Goal: Understand process/instructions

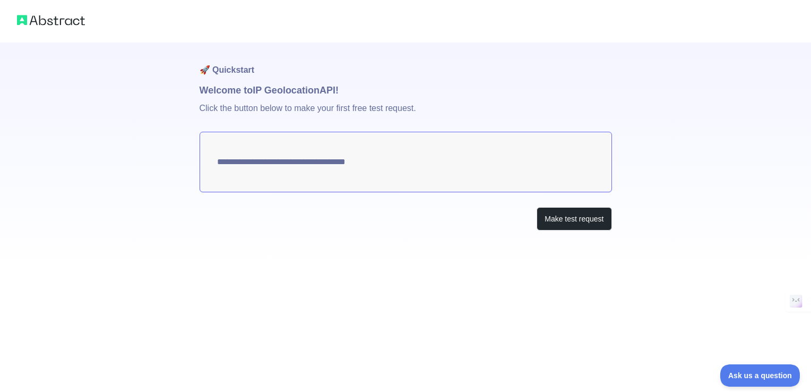
type textarea "**********"
click at [571, 213] on button "Make test request" at bounding box center [574, 219] width 75 height 24
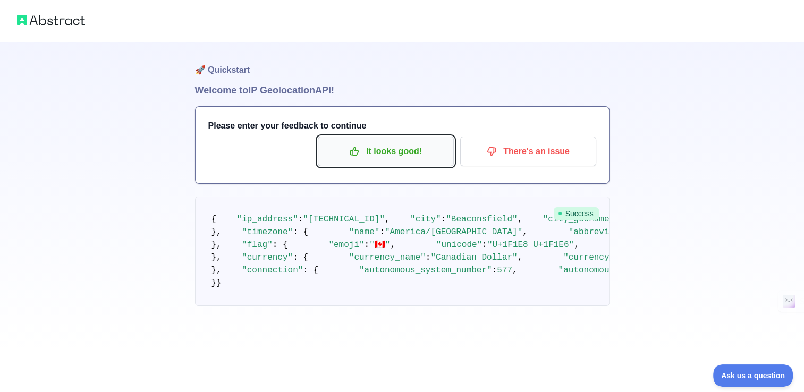
click at [399, 155] on p "It looks good!" at bounding box center [386, 151] width 120 height 18
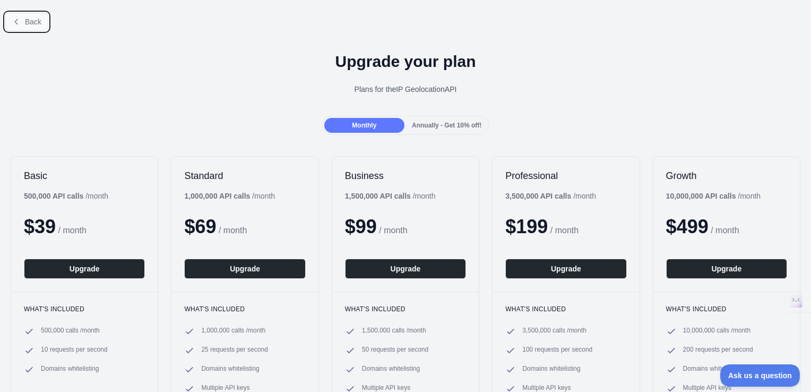
click at [30, 18] on span "Back" at bounding box center [33, 22] width 16 height 8
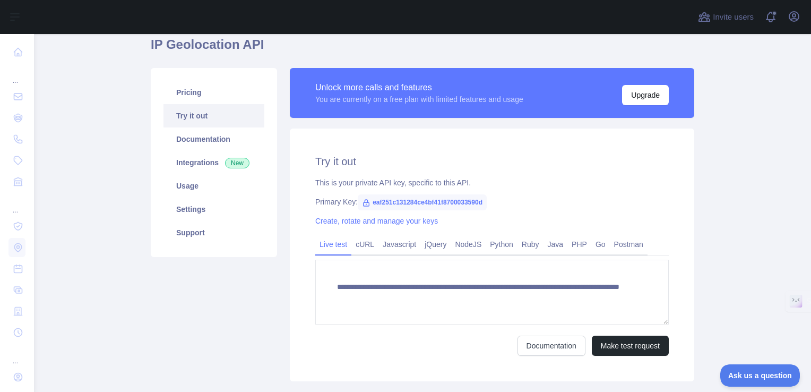
scroll to position [106, 0]
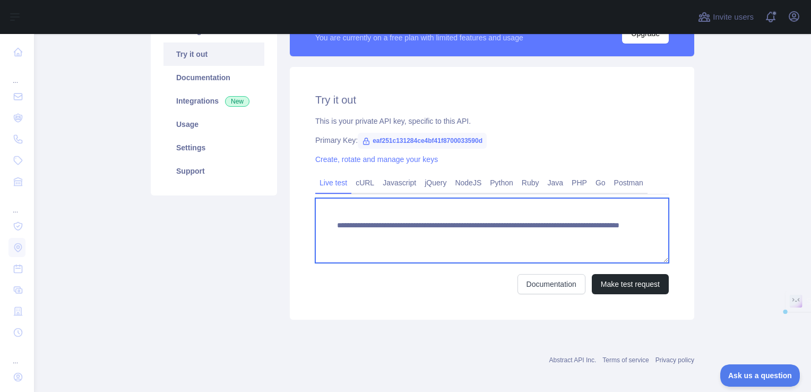
drag, startPoint x: 577, startPoint y: 231, endPoint x: 314, endPoint y: 241, distance: 262.5
click at [315, 241] on textarea "**********" at bounding box center [492, 230] width 354 height 65
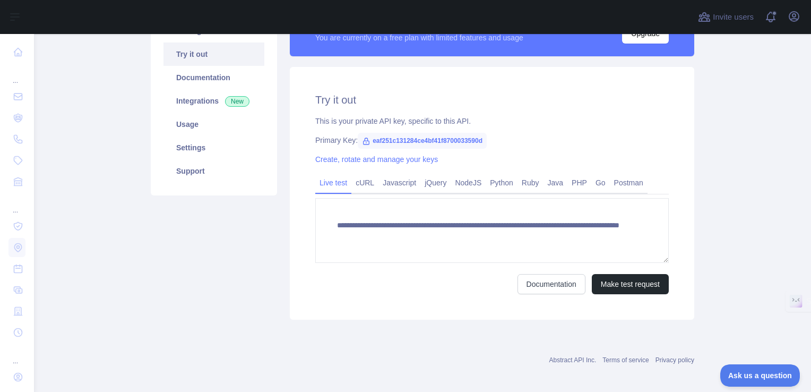
drag, startPoint x: 309, startPoint y: 237, endPoint x: 347, endPoint y: 229, distance: 38.4
click at [347, 229] on div "**********" at bounding box center [492, 193] width 405 height 253
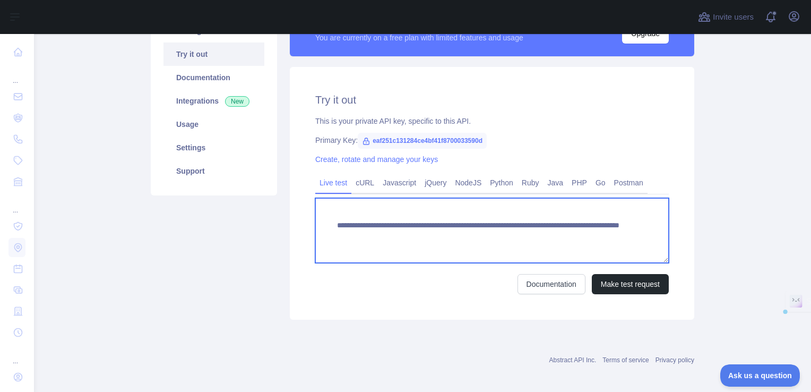
drag, startPoint x: 334, startPoint y: 226, endPoint x: 596, endPoint y: 242, distance: 262.3
click at [596, 242] on textarea "**********" at bounding box center [492, 230] width 354 height 65
paste textarea
drag, startPoint x: 389, startPoint y: 227, endPoint x: 312, endPoint y: 234, distance: 77.3
click at [315, 234] on textarea "**********" at bounding box center [492, 230] width 354 height 65
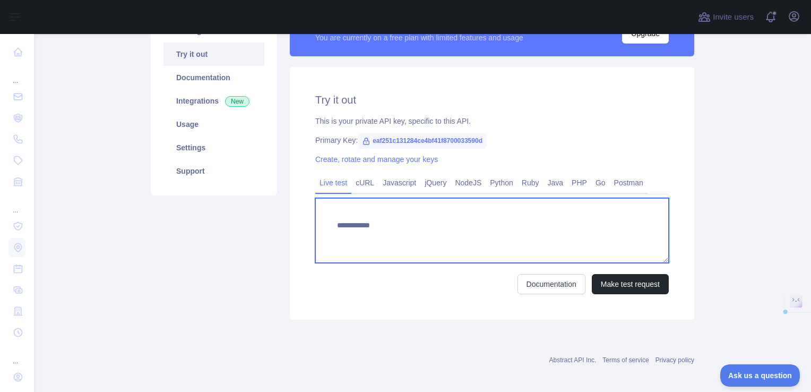
paste textarea "**********"
type textarea "**********"
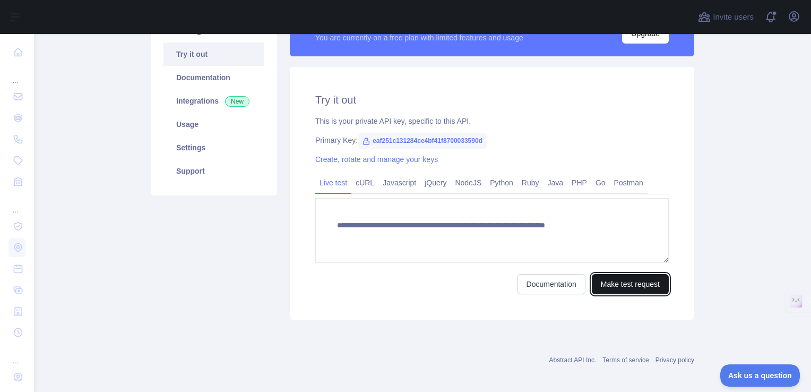
click at [625, 276] on button "Make test request" at bounding box center [630, 284] width 77 height 20
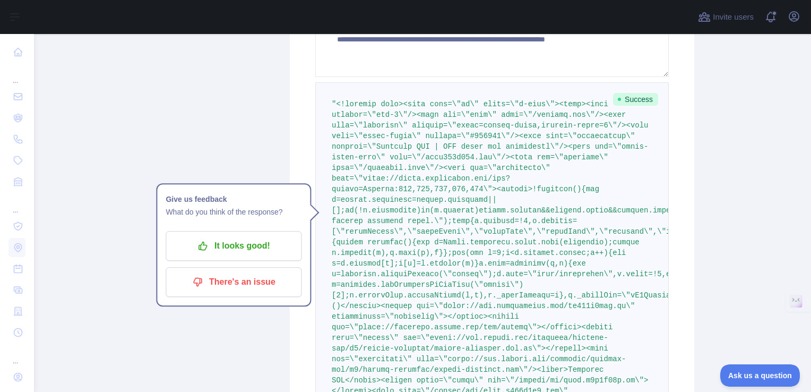
scroll to position [319, 0]
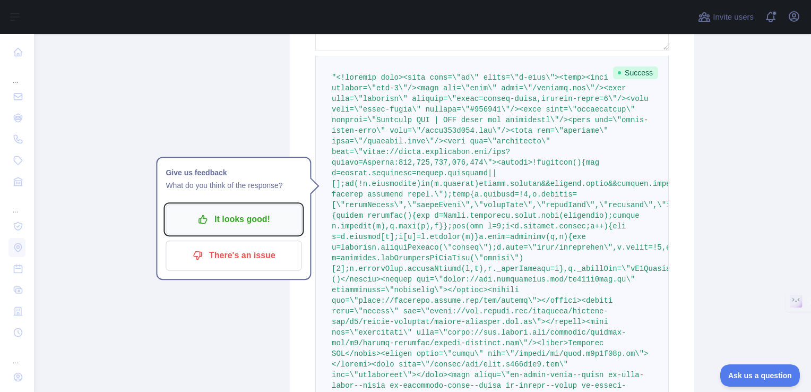
click at [238, 218] on p "It looks good!" at bounding box center [234, 219] width 120 height 18
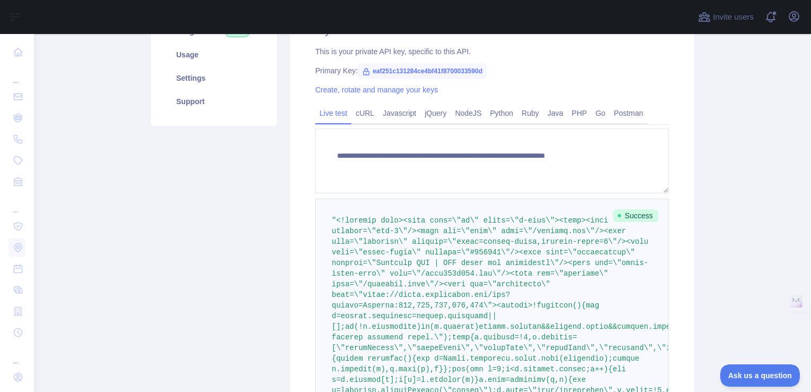
scroll to position [159, 0]
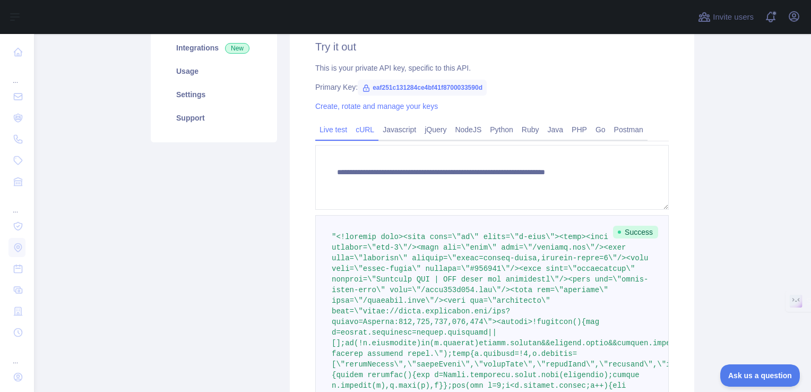
click at [353, 129] on link "cURL" at bounding box center [365, 129] width 27 height 17
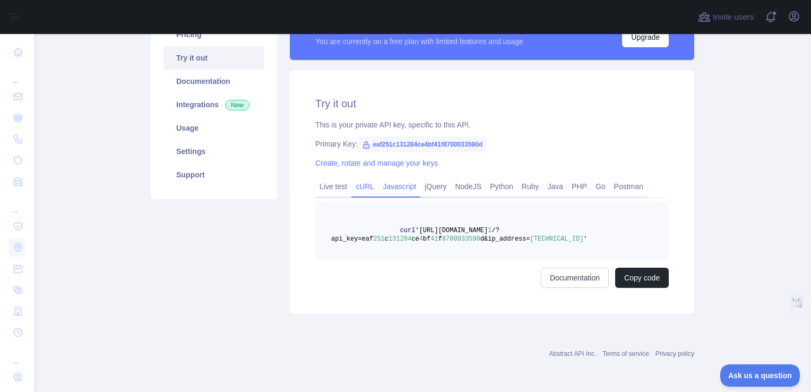
scroll to position [102, 0]
click at [401, 185] on link "Javascript" at bounding box center [400, 186] width 42 height 17
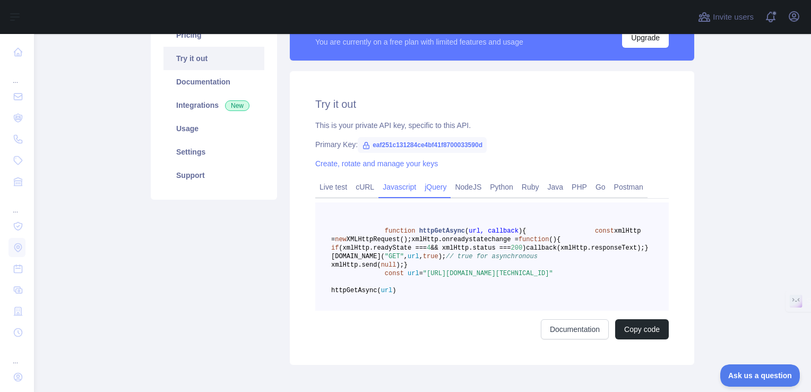
click at [441, 186] on link "jQuery" at bounding box center [436, 186] width 30 height 17
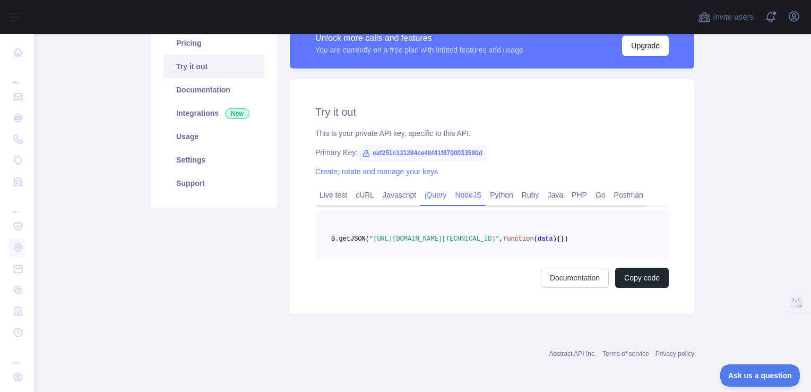
click at [460, 186] on link "NodeJS" at bounding box center [468, 194] width 35 height 17
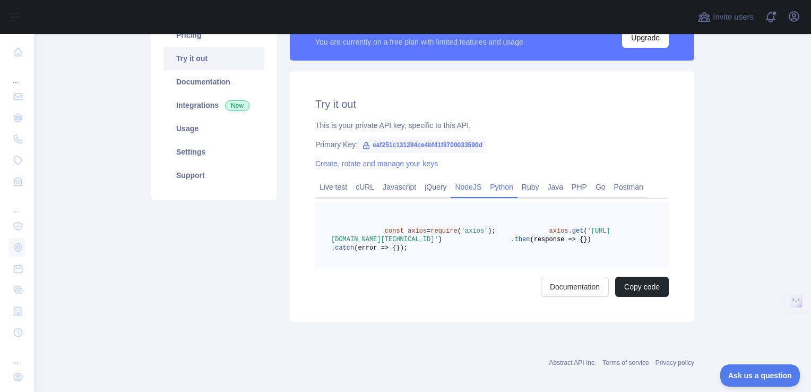
click at [490, 186] on link "Python" at bounding box center [502, 186] width 32 height 17
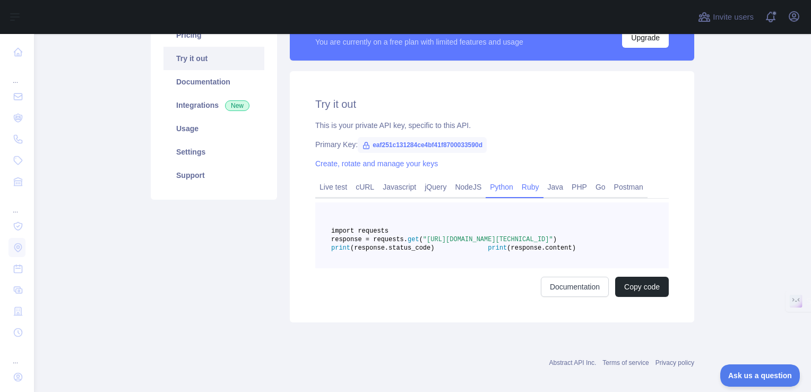
click at [525, 185] on link "Ruby" at bounding box center [531, 186] width 26 height 17
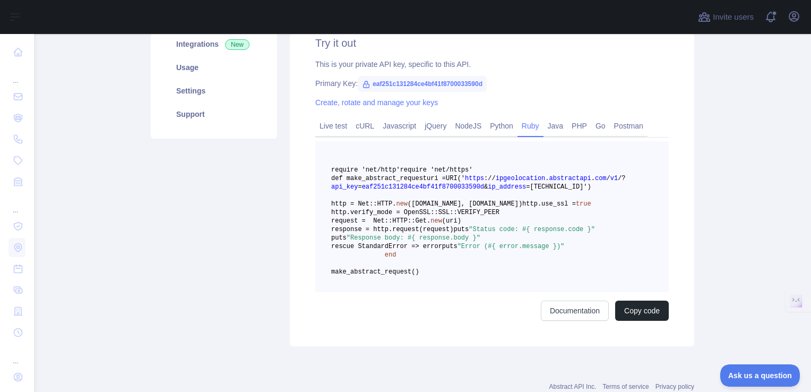
scroll to position [208, 0]
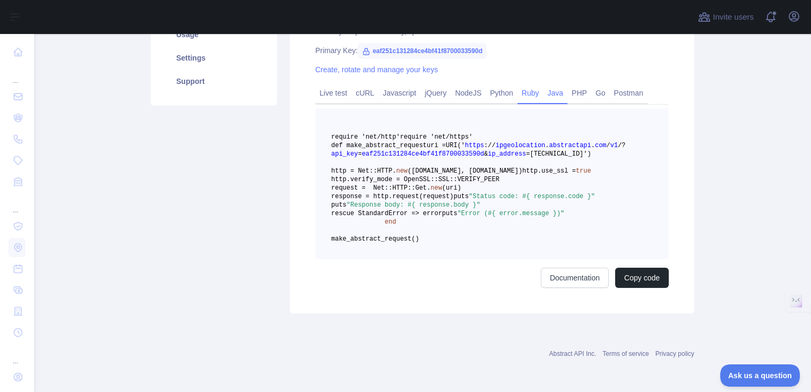
click at [556, 84] on link "Java" at bounding box center [556, 92] width 24 height 17
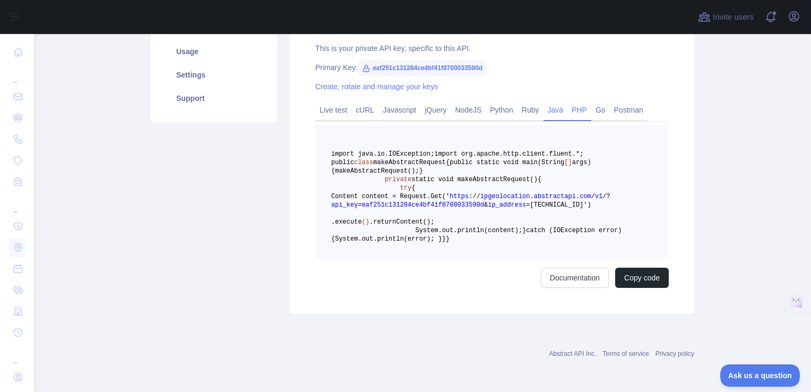
click at [568, 101] on link "PHP" at bounding box center [580, 109] width 24 height 17
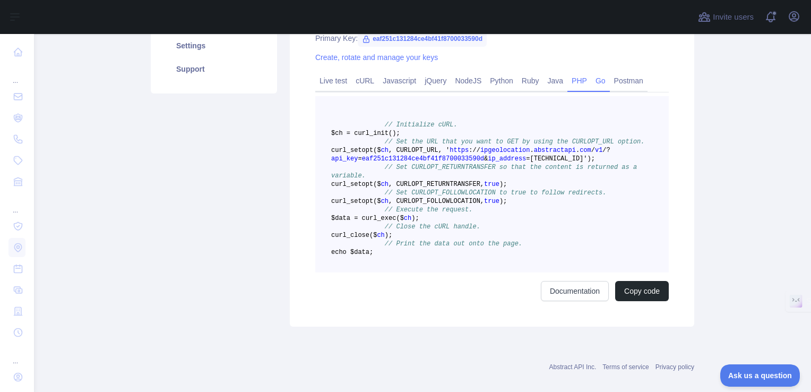
click at [592, 86] on link "Go" at bounding box center [601, 80] width 19 height 17
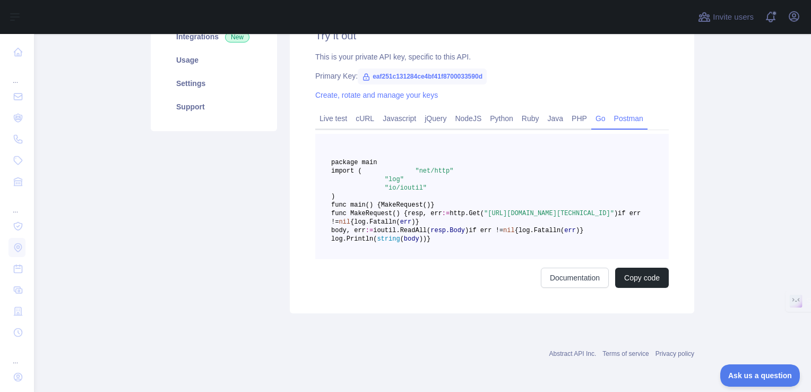
click at [613, 110] on link "Postman" at bounding box center [629, 118] width 38 height 17
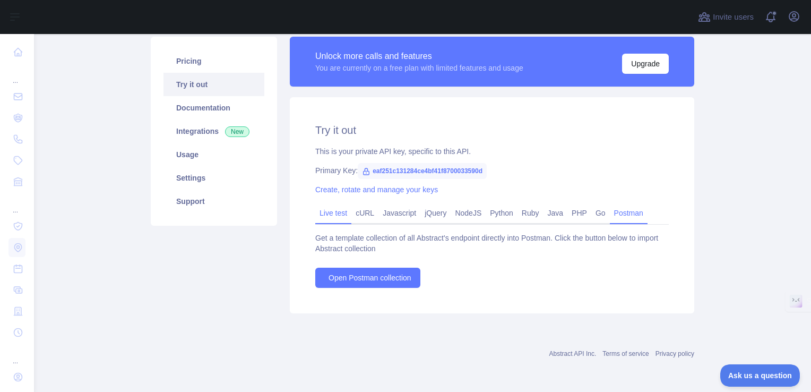
click at [337, 214] on link "Live test" at bounding box center [333, 212] width 36 height 17
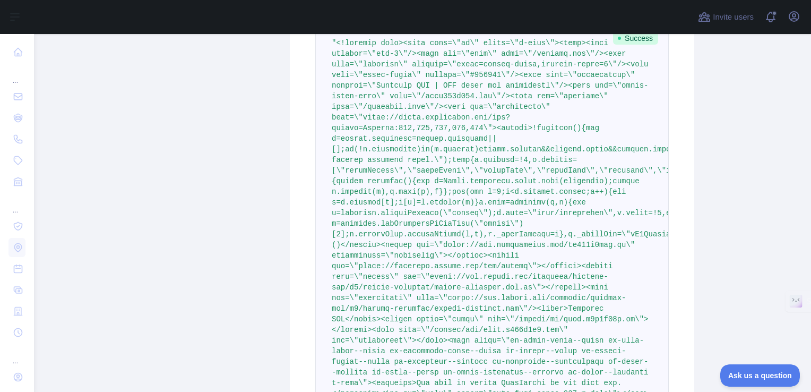
scroll to position [372, 0]
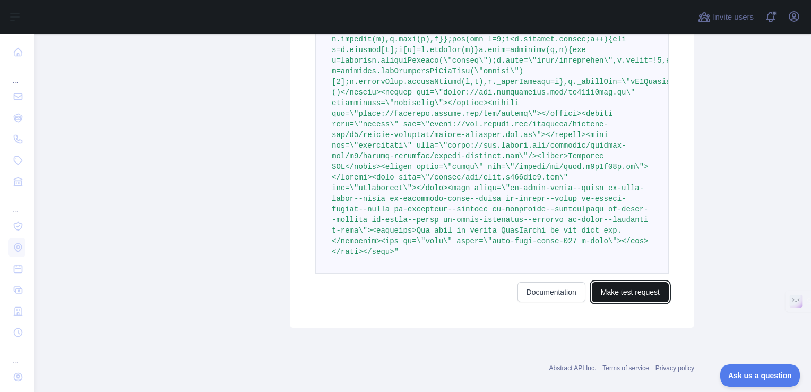
click at [628, 282] on button "Make test request" at bounding box center [630, 292] width 77 height 20
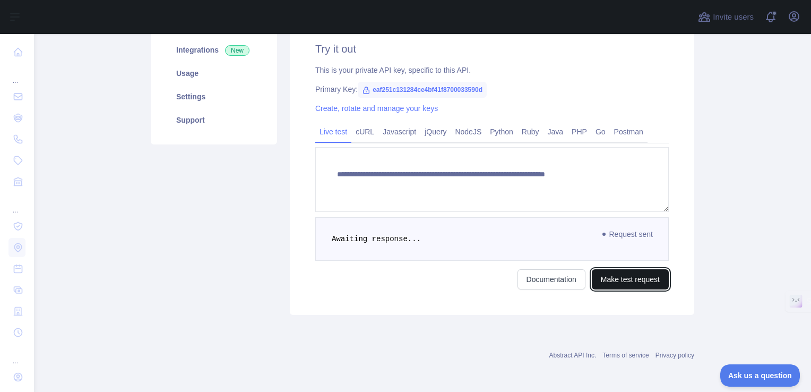
scroll to position [506, 0]
